Goal: Find specific page/section: Find specific page/section

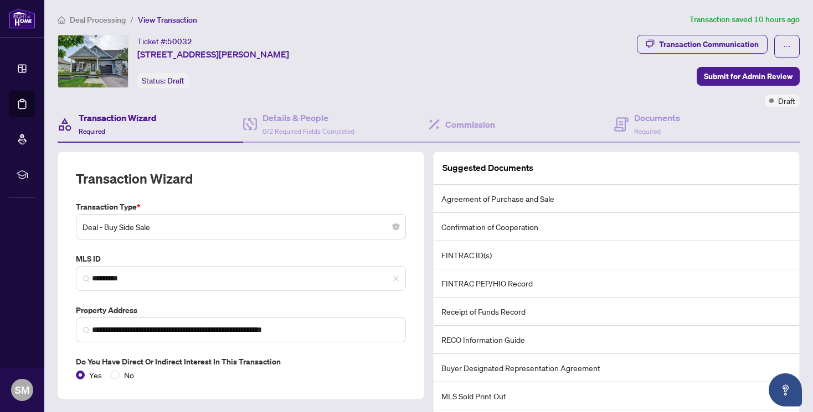
click at [86, 20] on span "Deal Processing" at bounding box center [98, 20] width 56 height 10
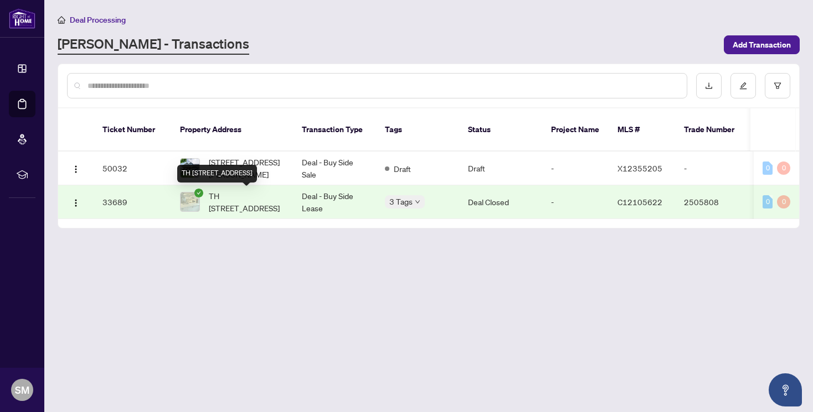
click at [230, 208] on span "TH [STREET_ADDRESS]" at bounding box center [246, 202] width 75 height 24
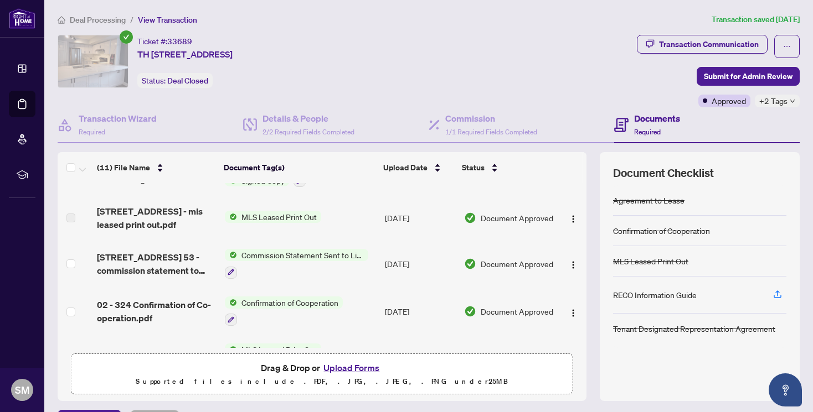
scroll to position [282, 0]
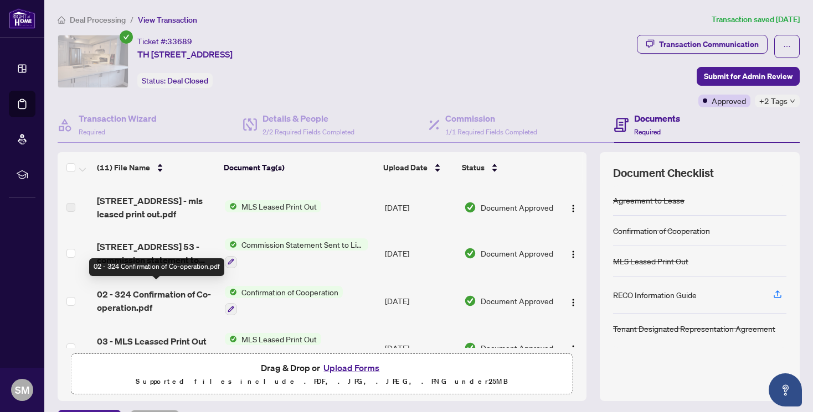
click at [157, 297] on span "02 - 324 Confirmation of Co-operation.pdf" at bounding box center [156, 301] width 119 height 27
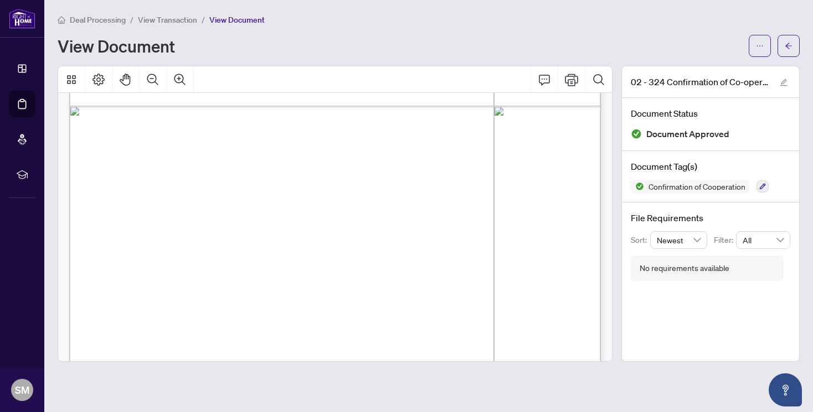
scroll to position [1146, 0]
